Goal: Information Seeking & Learning: Learn about a topic

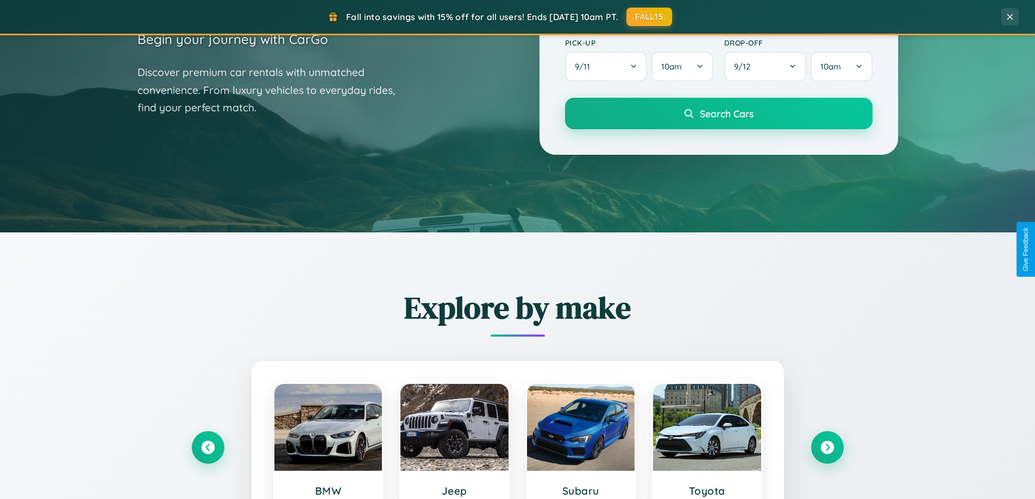
scroll to position [468, 0]
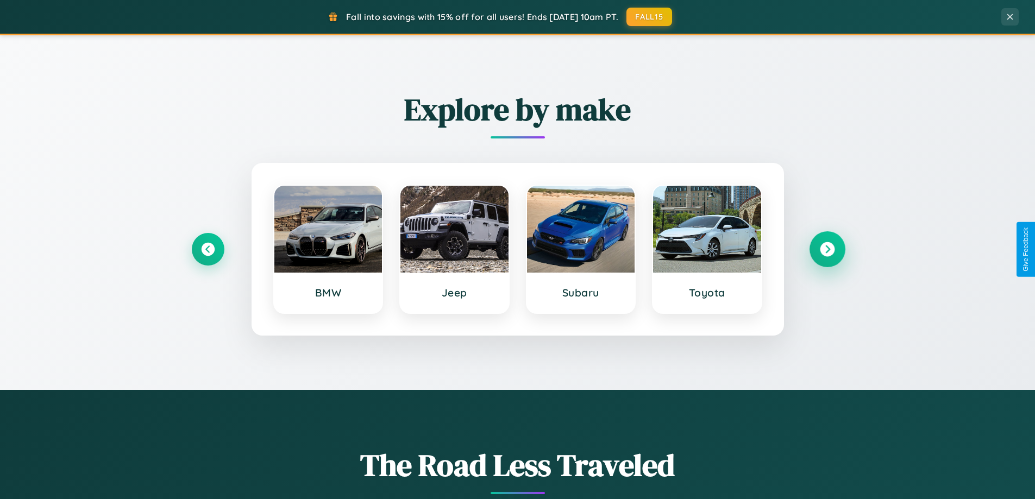
click at [827, 249] on icon at bounding box center [827, 249] width 15 height 15
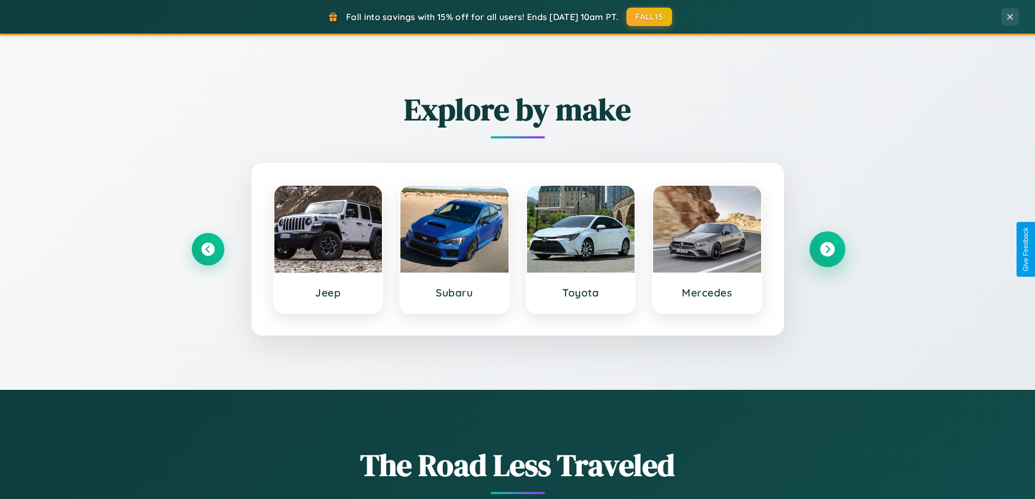
click at [827, 249] on icon at bounding box center [827, 249] width 15 height 15
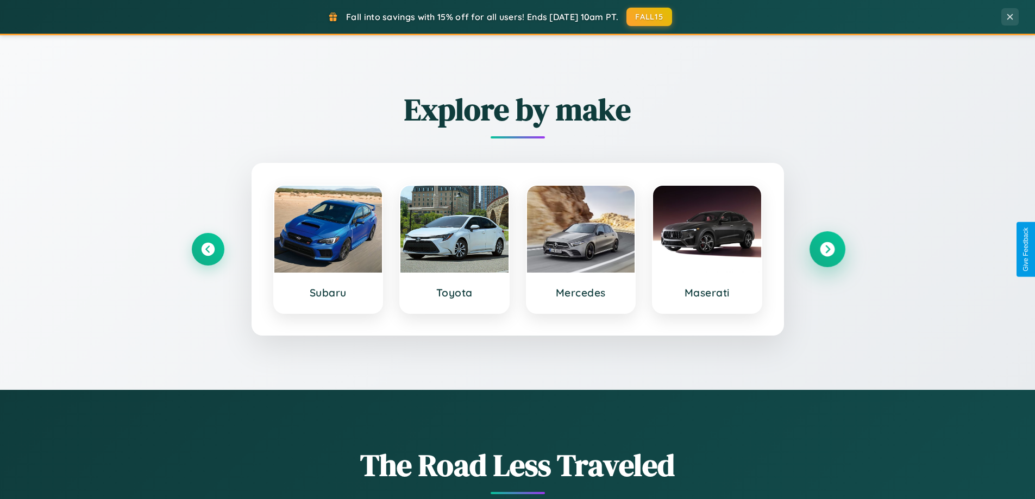
click at [827, 249] on icon at bounding box center [827, 249] width 15 height 15
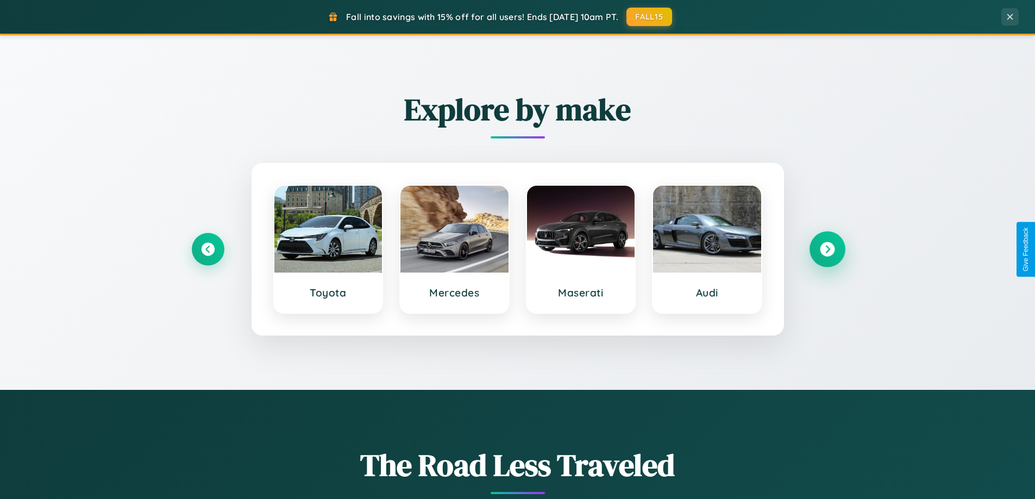
click at [827, 249] on icon at bounding box center [827, 249] width 15 height 15
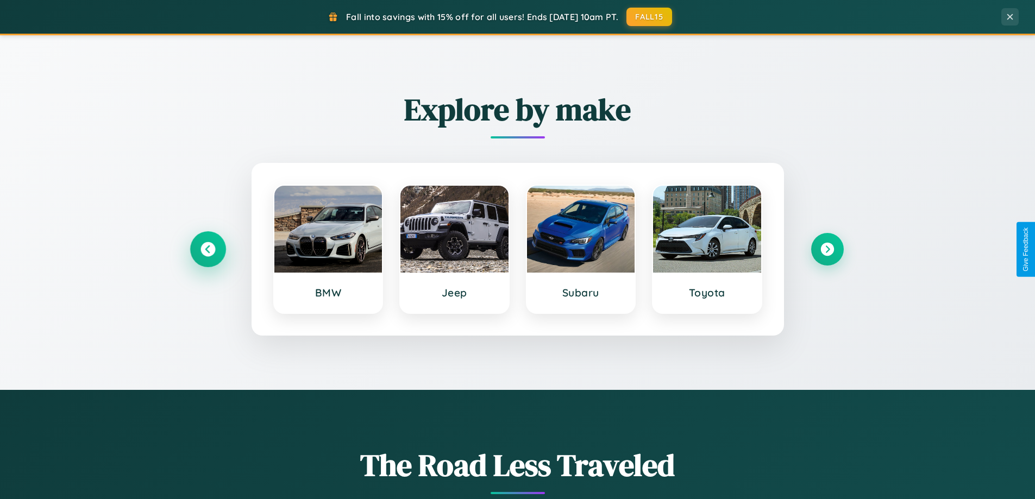
click at [208, 249] on icon at bounding box center [207, 249] width 15 height 15
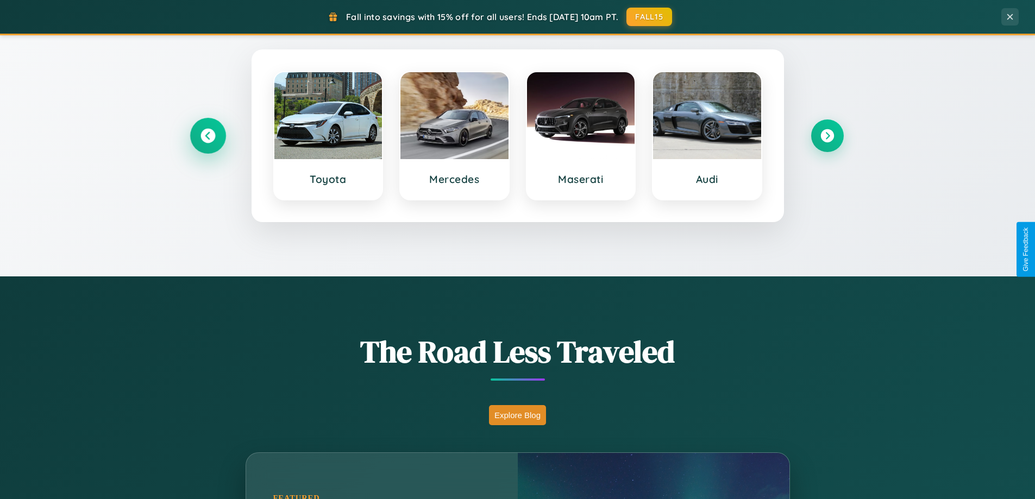
scroll to position [957, 0]
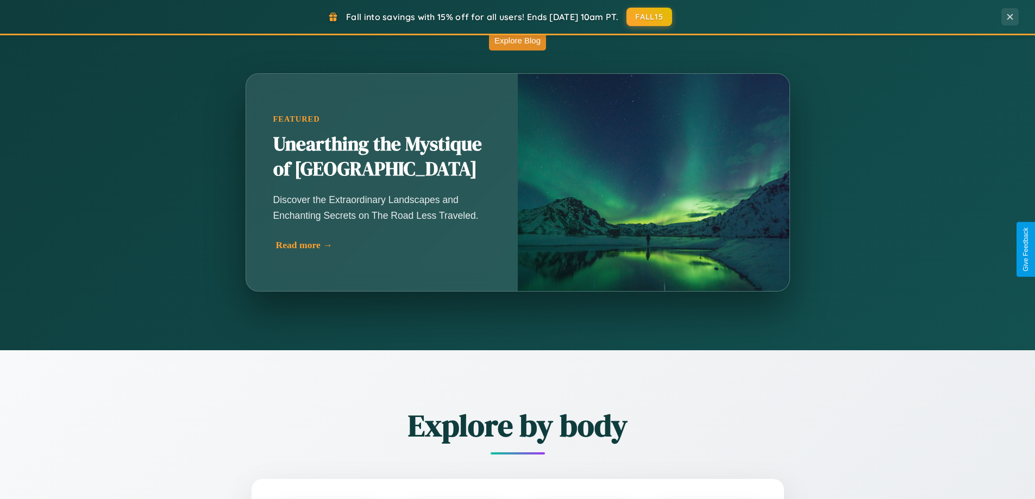
click at [381, 249] on div "Read more →" at bounding box center [384, 245] width 217 height 11
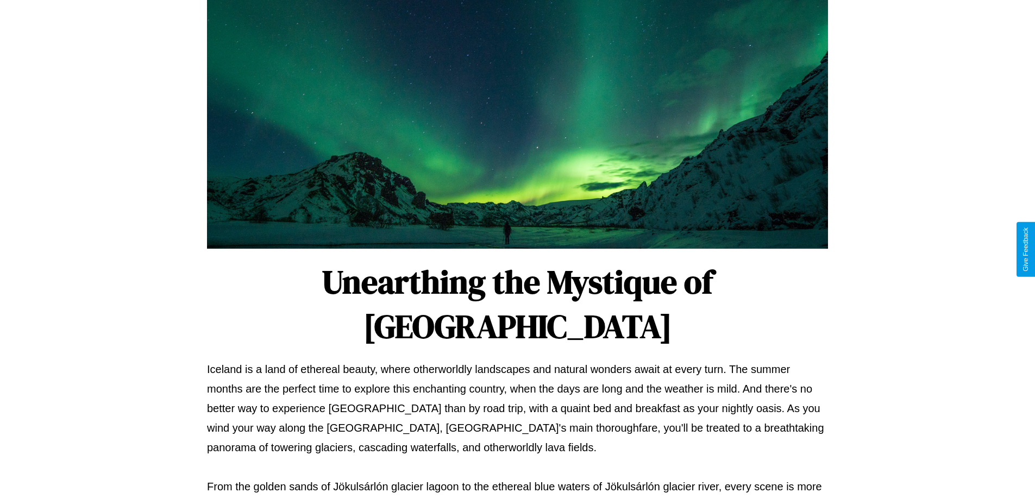
scroll to position [352, 0]
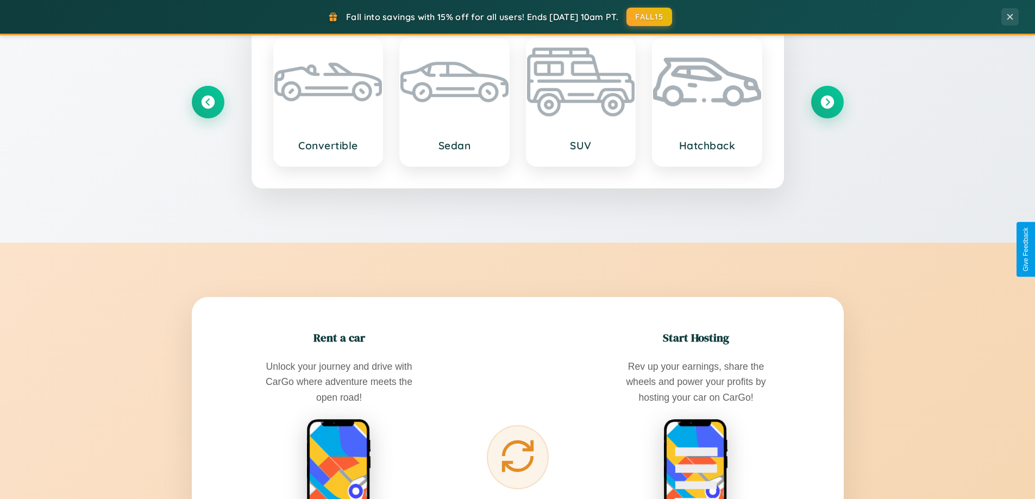
scroll to position [1746, 0]
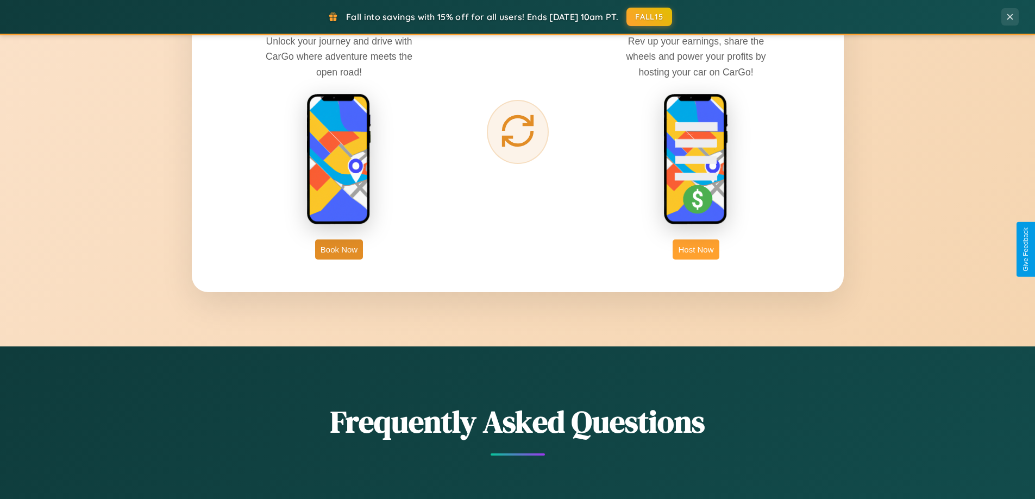
click at [696, 249] on button "Host Now" at bounding box center [696, 250] width 46 height 20
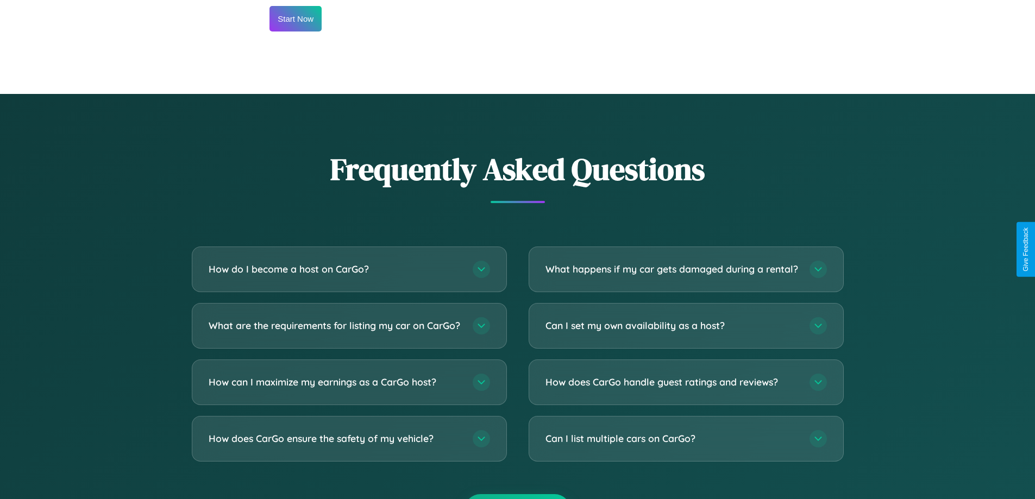
scroll to position [1469, 0]
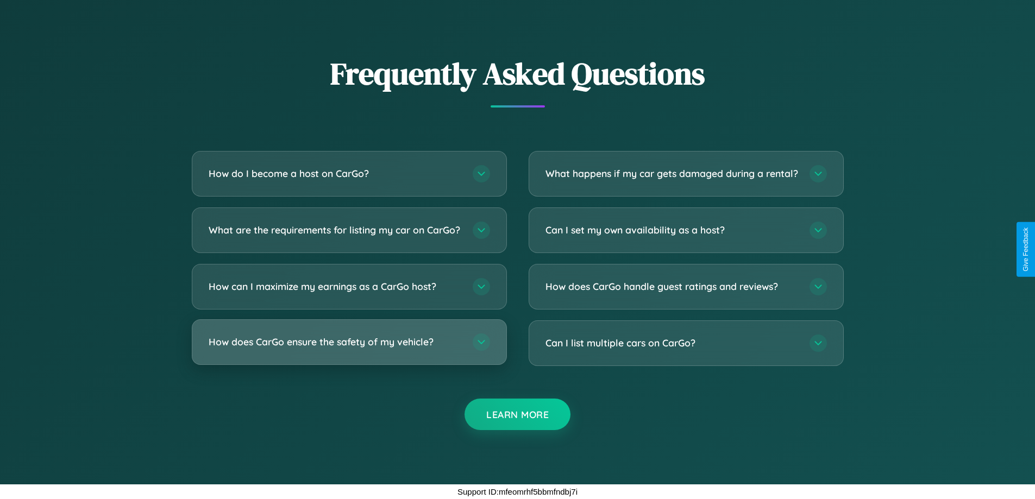
click at [349, 342] on h3 "How does CarGo ensure the safety of my vehicle?" at bounding box center [335, 342] width 253 height 14
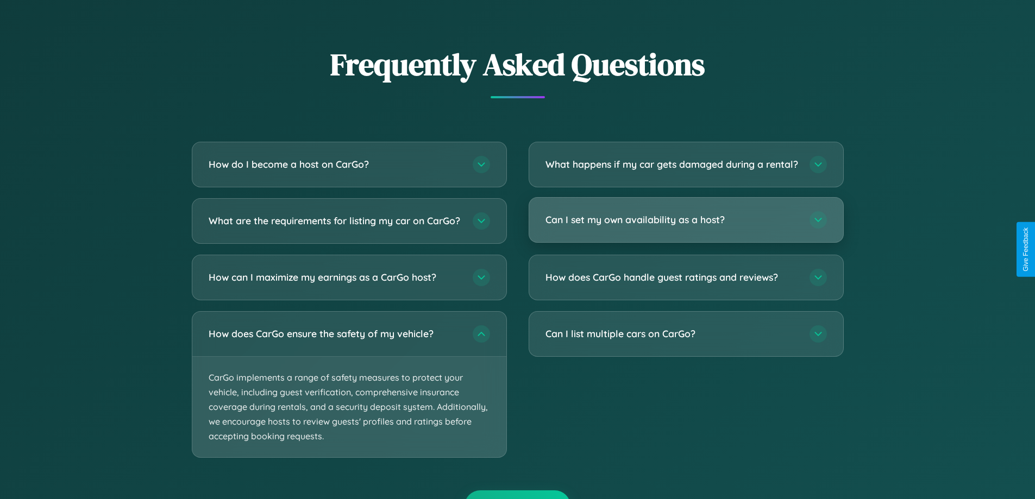
click at [686, 227] on h3 "Can I set my own availability as a host?" at bounding box center [672, 220] width 253 height 14
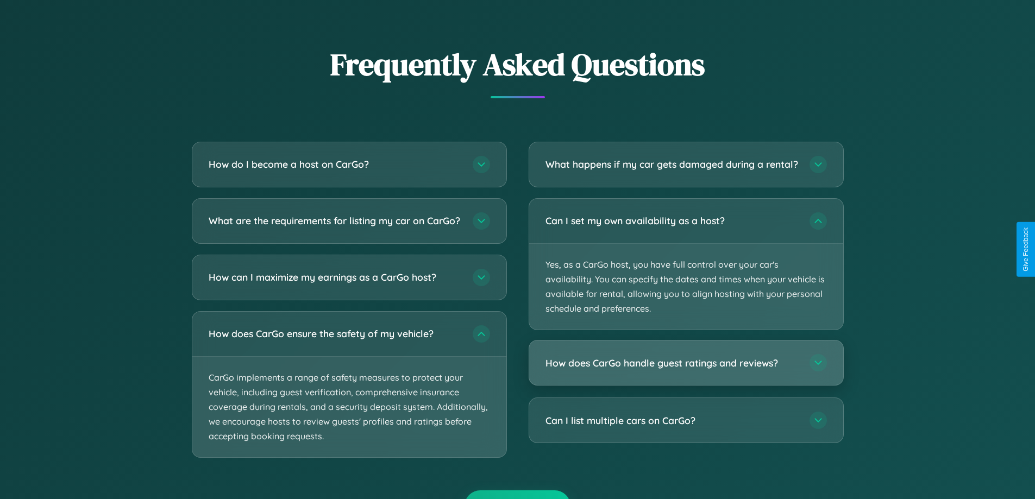
click at [686, 370] on h3 "How does CarGo handle guest ratings and reviews?" at bounding box center [672, 363] width 253 height 14
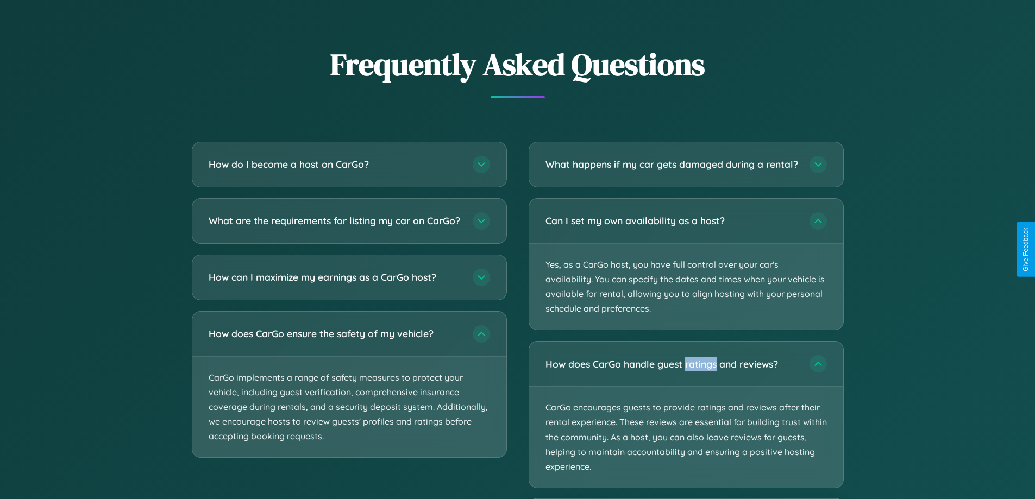
scroll to position [1524, 0]
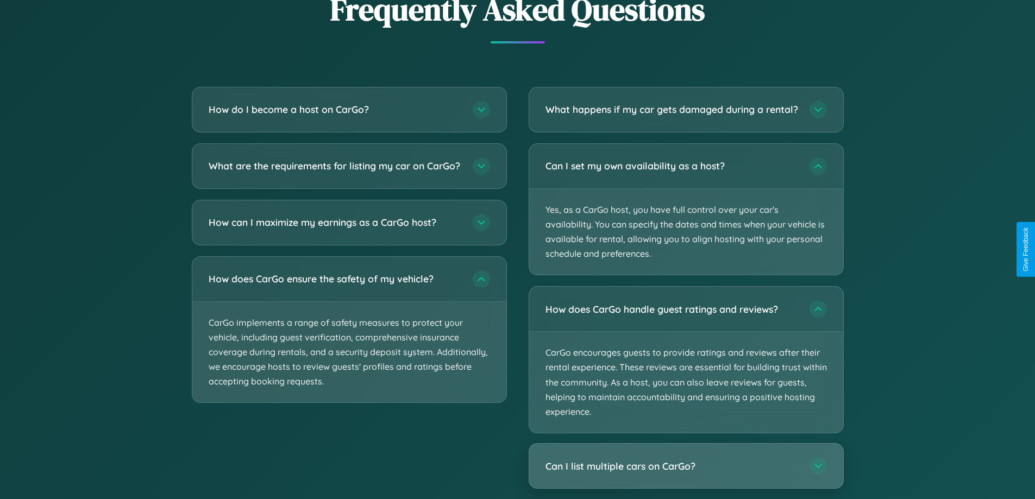
click at [686, 473] on h3 "Can I list multiple cars on CarGo?" at bounding box center [672, 467] width 253 height 14
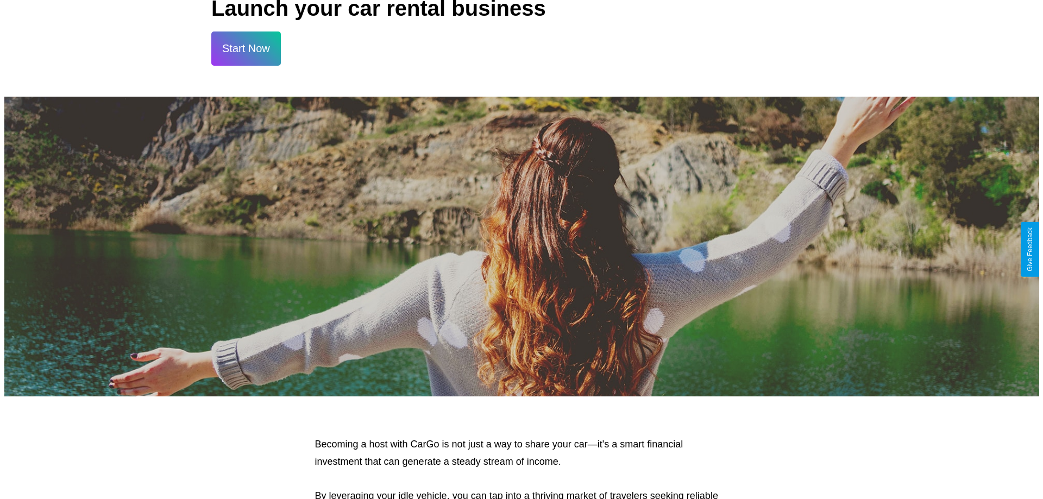
scroll to position [0, 0]
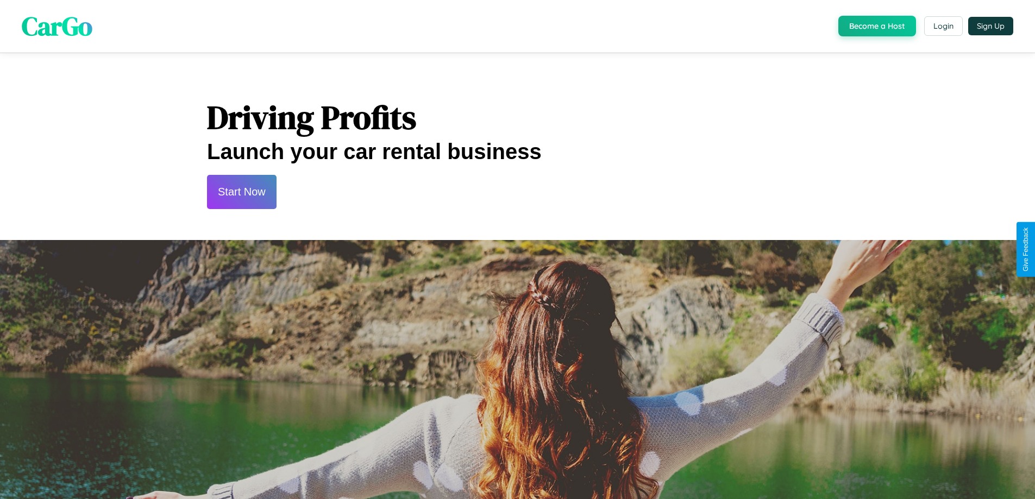
click at [241, 192] on button "Start Now" at bounding box center [242, 192] width 70 height 34
